Goal: Book appointment/travel/reservation

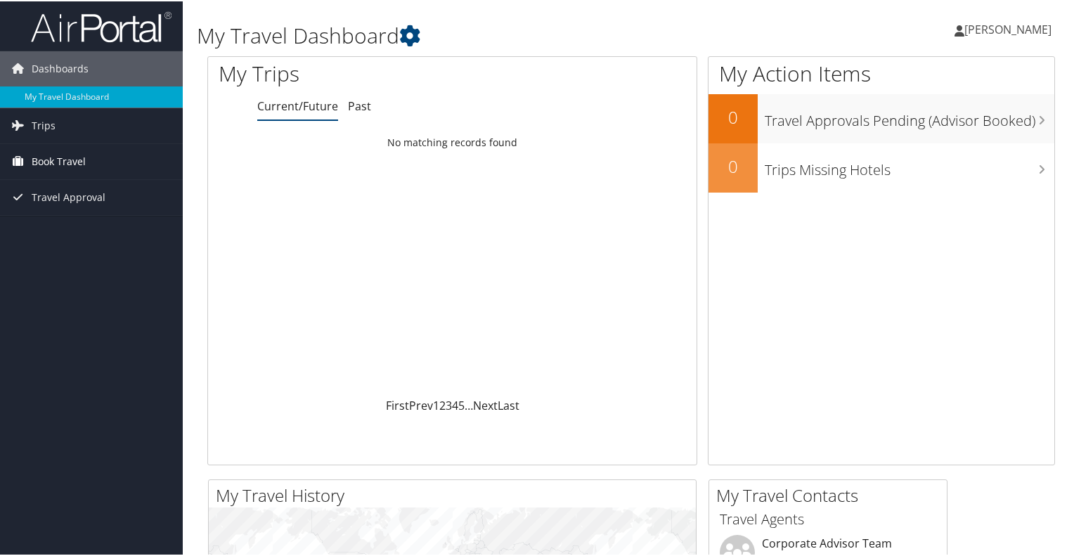
click at [73, 163] on span "Book Travel" at bounding box center [59, 160] width 54 height 35
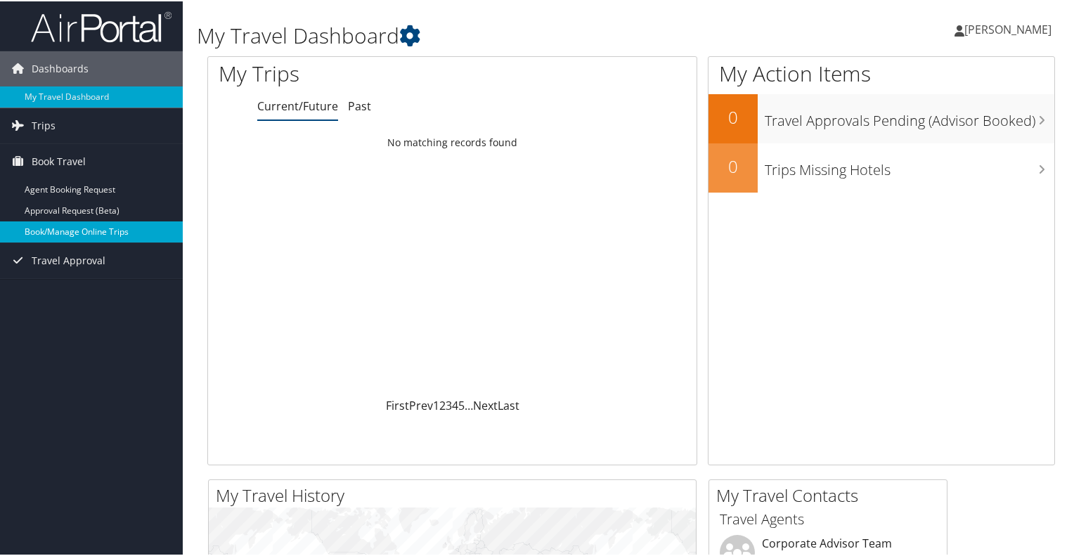
click at [79, 231] on link "Book/Manage Online Trips" at bounding box center [91, 230] width 183 height 21
